Goal: Task Accomplishment & Management: Manage account settings

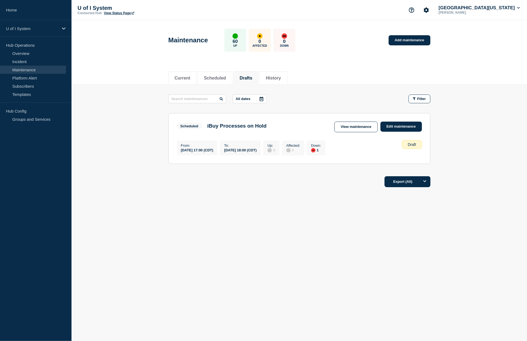
click at [85, 41] on header "Maintenance 60 Up 0 Affected 0 Down Add maintenance" at bounding box center [298, 43] width 455 height 46
click at [330, 90] on main "All dates Filter Scheduled 1 Down iBuy Processes on Hold From [DATE] 17:00 (CDT…" at bounding box center [298, 128] width 455 height 87
click at [396, 126] on link "Edit maintenance" at bounding box center [400, 126] width 41 height 10
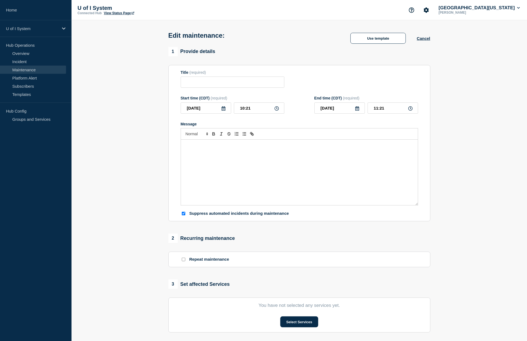
type input "iBuy Processes on Hold"
type input "[DATE]"
type input "17:00"
type input "[DATE]"
type input "18:00"
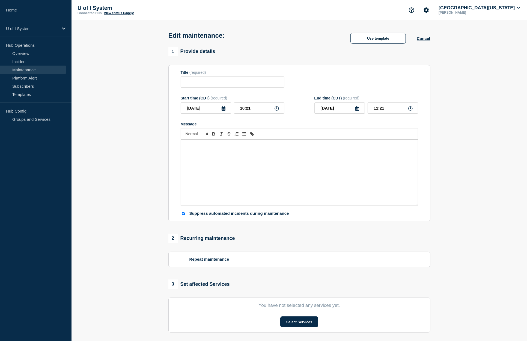
checkbox input "true"
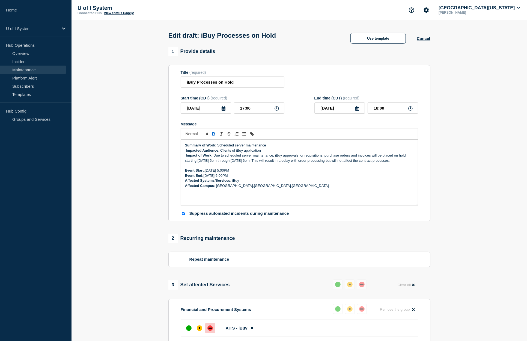
click at [357, 111] on icon at bounding box center [357, 108] width 4 height 4
click at [321, 162] on div "14" at bounding box center [321, 161] width 8 height 8
type input "[DATE]"
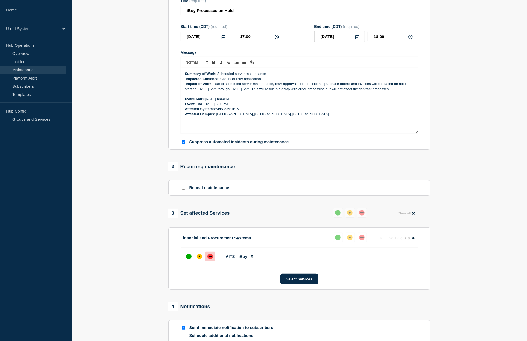
scroll to position [58, 0]
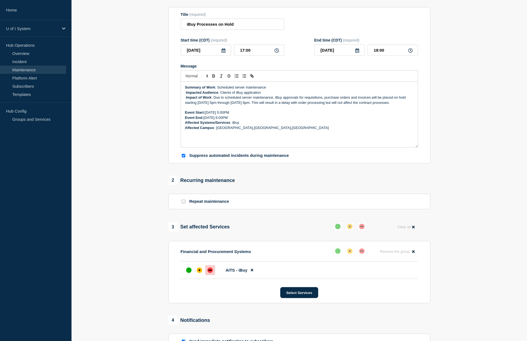
click at [213, 115] on p "Event Start: [DATE] 5:00PM" at bounding box center [299, 112] width 229 height 5
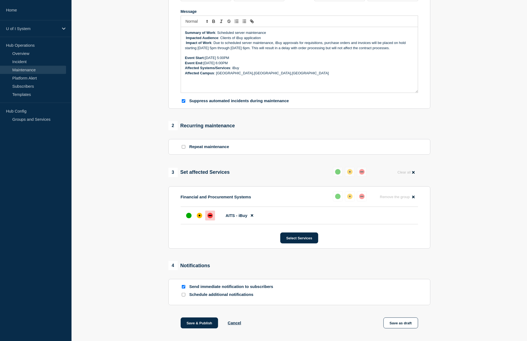
scroll to position [140, 0]
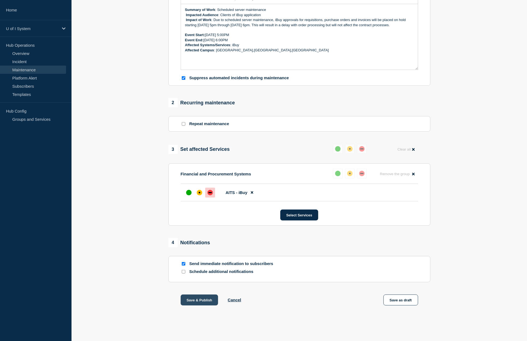
click at [203, 299] on button "Save & Publish" at bounding box center [200, 299] width 38 height 11
